Goal: Navigation & Orientation: Find specific page/section

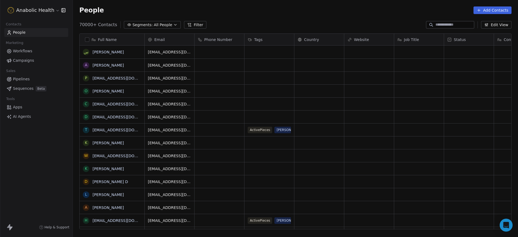
scroll to position [204, 440]
click at [38, 10] on html "Anabolic Health Contacts People Marketing Workflows Campaigns Sales Pipelines S…" at bounding box center [259, 118] width 518 height 237
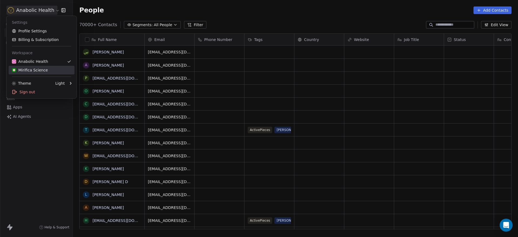
click at [41, 71] on div "Mirifica Science" at bounding box center [30, 69] width 36 height 5
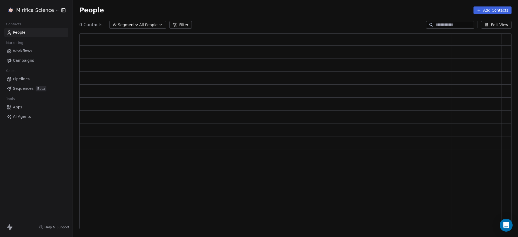
scroll to position [191, 427]
click at [42, 58] on link "Campaigns" at bounding box center [36, 60] width 64 height 9
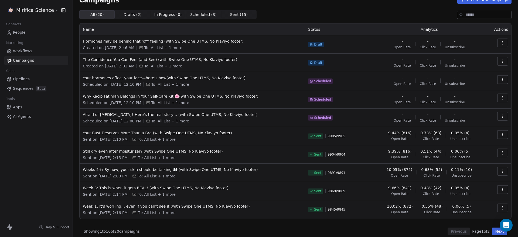
scroll to position [15, 0]
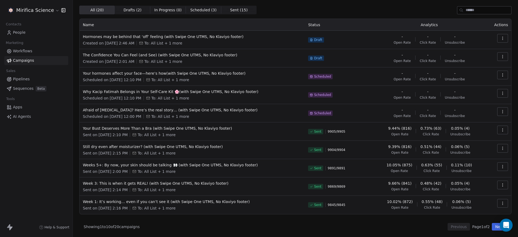
click at [492, 227] on button "Next" at bounding box center [499, 227] width 15 height 8
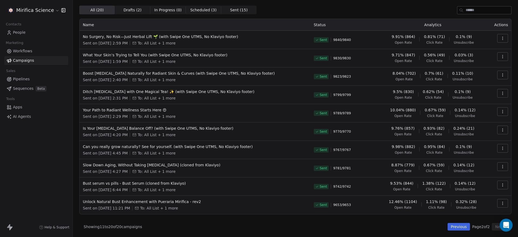
click at [462, 226] on button "Previous" at bounding box center [459, 227] width 22 height 8
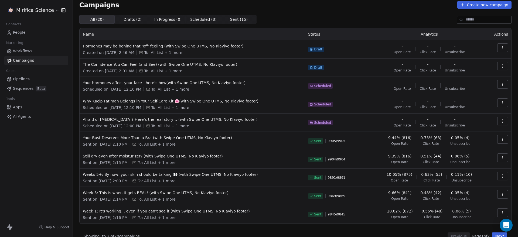
scroll to position [0, 0]
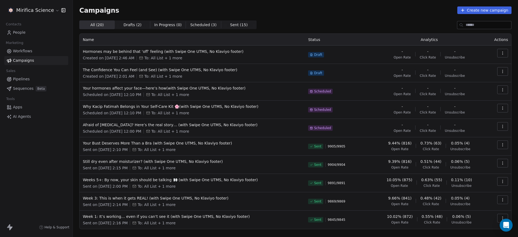
click at [35, 153] on div "Mirifica Science Contacts People Marketing Workflows Campaigns Sales Pipelines …" at bounding box center [36, 118] width 73 height 237
click at [356, 17] on div "Campaigns Create new campaign All ( 20 ) All ( 20 ) Drafts ( 2 ) Drafts ( 2 ) I…" at bounding box center [295, 125] width 432 height 239
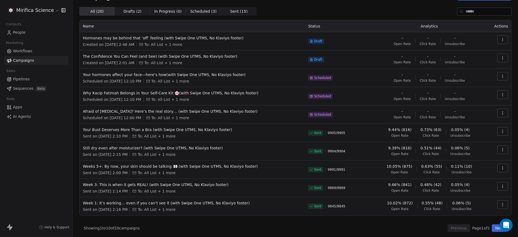
click at [19, 154] on div "Mirifica Science Contacts People Marketing Workflows Campaigns Sales Pipelines …" at bounding box center [36, 118] width 73 height 237
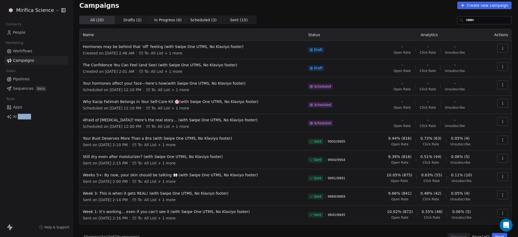
scroll to position [0, 0]
